Goal: Browse casually: Explore the website without a specific task or goal

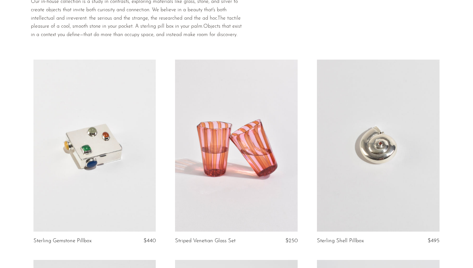
scroll to position [24, 0]
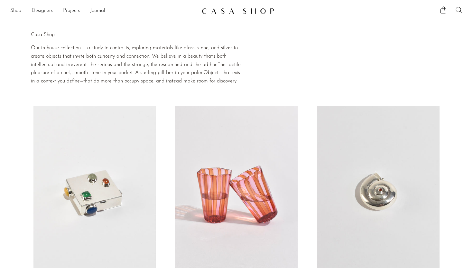
click at [47, 11] on link "Designers" at bounding box center [42, 11] width 21 height 8
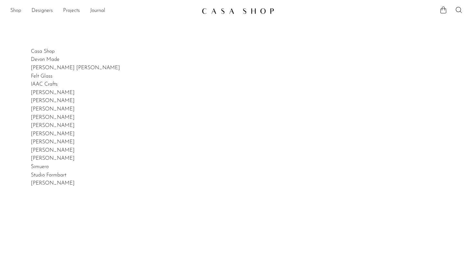
click at [16, 10] on link "Shop" at bounding box center [15, 11] width 11 height 8
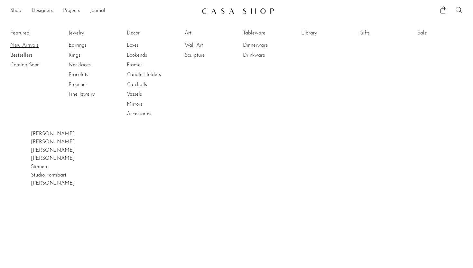
click at [29, 45] on link "New Arrivals" at bounding box center [34, 45] width 48 height 7
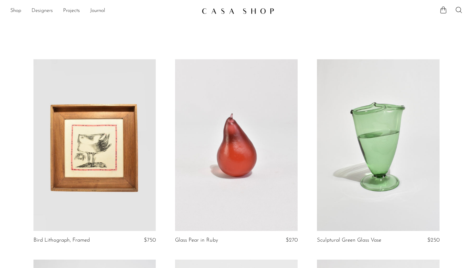
click at [41, 12] on link "Designers" at bounding box center [42, 11] width 21 height 8
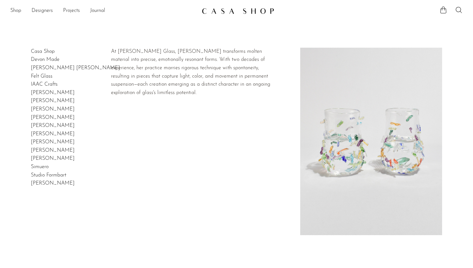
click at [46, 108] on link "[PERSON_NAME]" at bounding box center [53, 109] width 44 height 5
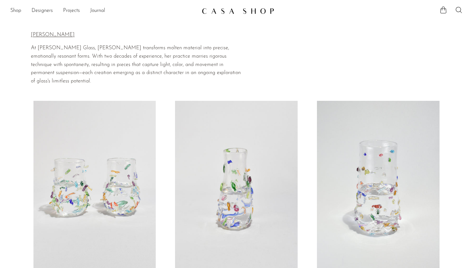
click at [208, 156] on link at bounding box center [236, 187] width 123 height 172
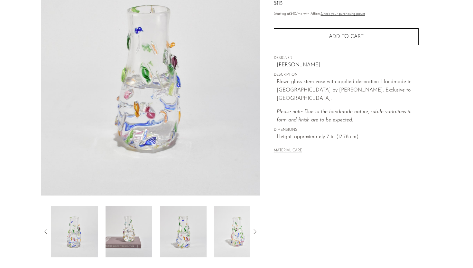
scroll to position [86, 0]
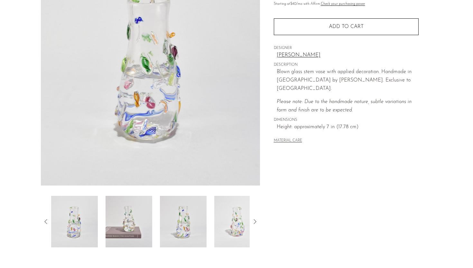
click at [144, 220] on img at bounding box center [129, 222] width 47 height 52
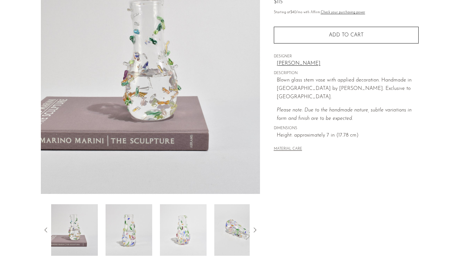
scroll to position [76, 0]
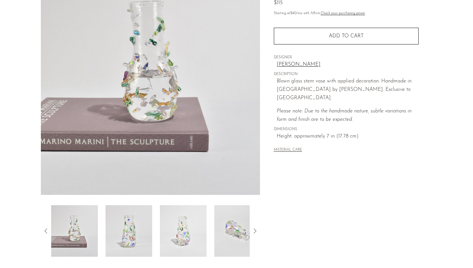
click at [149, 216] on img at bounding box center [129, 231] width 47 height 52
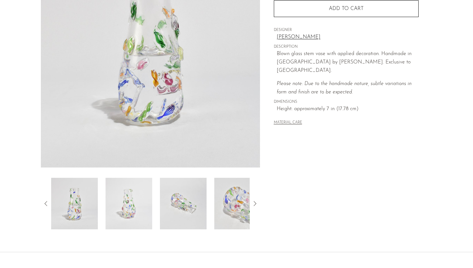
scroll to position [111, 0]
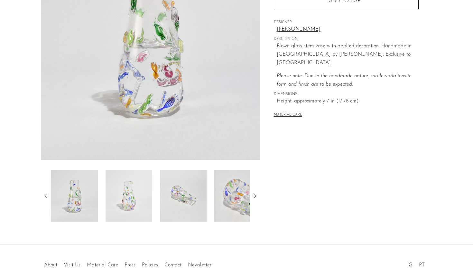
click at [48, 195] on icon at bounding box center [46, 196] width 8 height 8
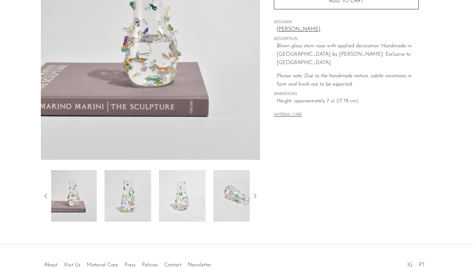
click at [48, 195] on icon at bounding box center [46, 196] width 8 height 8
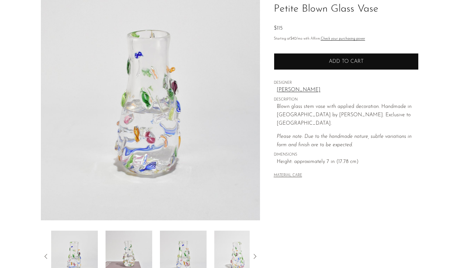
scroll to position [48, 0]
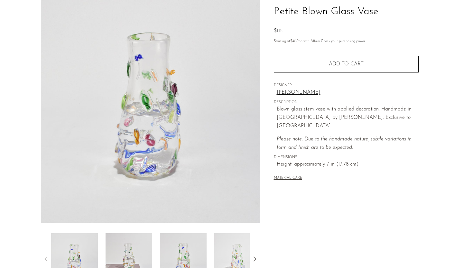
click at [305, 17] on h1 "Petite Blown Glass Vase" at bounding box center [346, 12] width 145 height 16
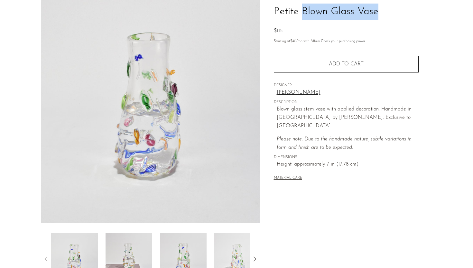
click at [305, 17] on h1 "Petite Blown Glass Vase" at bounding box center [346, 12] width 145 height 16
copy div "Petite Blown Glass Vase"
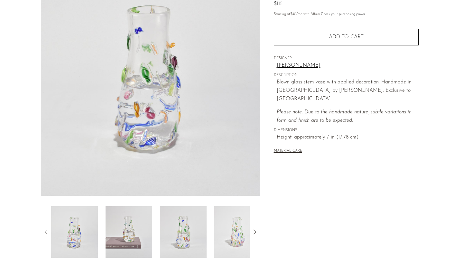
scroll to position [84, 0]
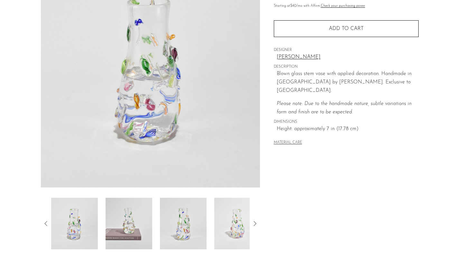
click at [75, 216] on img at bounding box center [74, 224] width 47 height 52
click at [143, 207] on img at bounding box center [129, 224] width 47 height 52
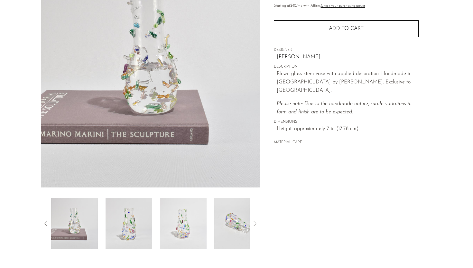
click at [135, 215] on img at bounding box center [129, 224] width 47 height 52
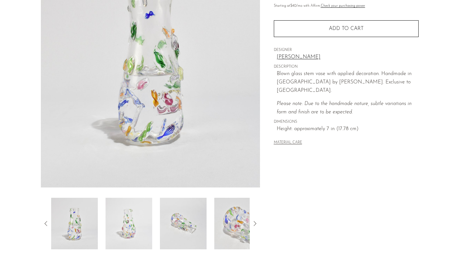
click at [132, 217] on img at bounding box center [129, 224] width 47 height 52
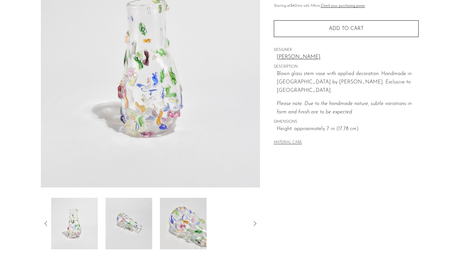
click at [135, 209] on img at bounding box center [129, 224] width 47 height 52
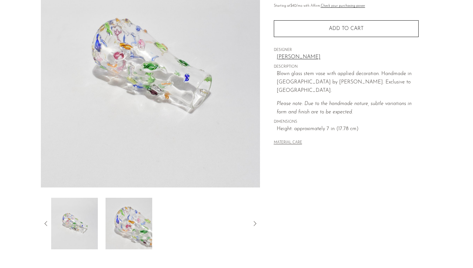
click at [135, 213] on img at bounding box center [129, 224] width 47 height 52
